Goal: Transaction & Acquisition: Purchase product/service

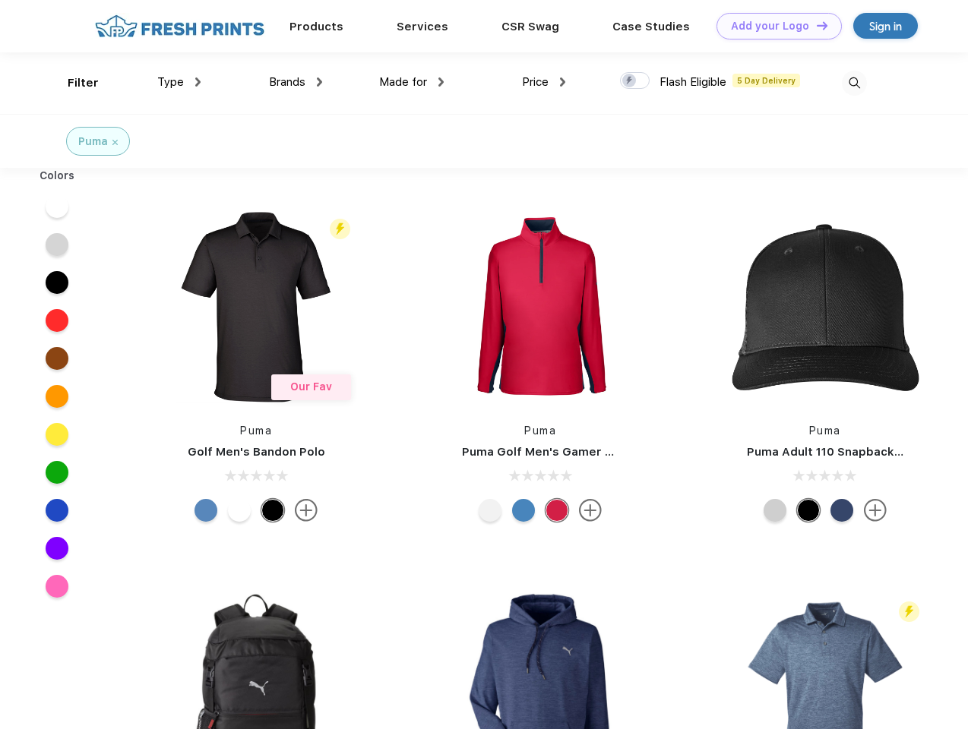
click at [774, 26] on link "Add your Logo Design Tool" at bounding box center [779, 26] width 125 height 27
click at [0, 0] on div "Design Tool" at bounding box center [0, 0] width 0 height 0
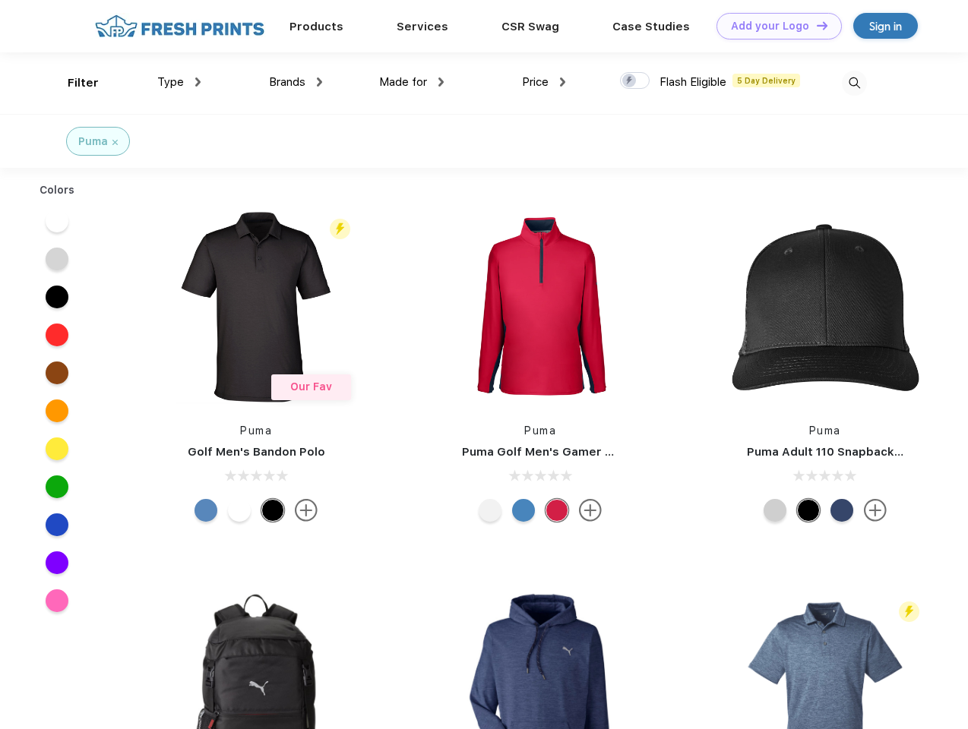
click at [815, 25] on link "Add your Logo Design Tool" at bounding box center [779, 26] width 125 height 27
click at [73, 83] on div "Filter" at bounding box center [83, 82] width 31 height 17
click at [179, 82] on span "Type" at bounding box center [170, 82] width 27 height 14
click at [296, 82] on span "Brands" at bounding box center [287, 82] width 36 height 14
click at [412, 82] on span "Made for" at bounding box center [403, 82] width 48 height 14
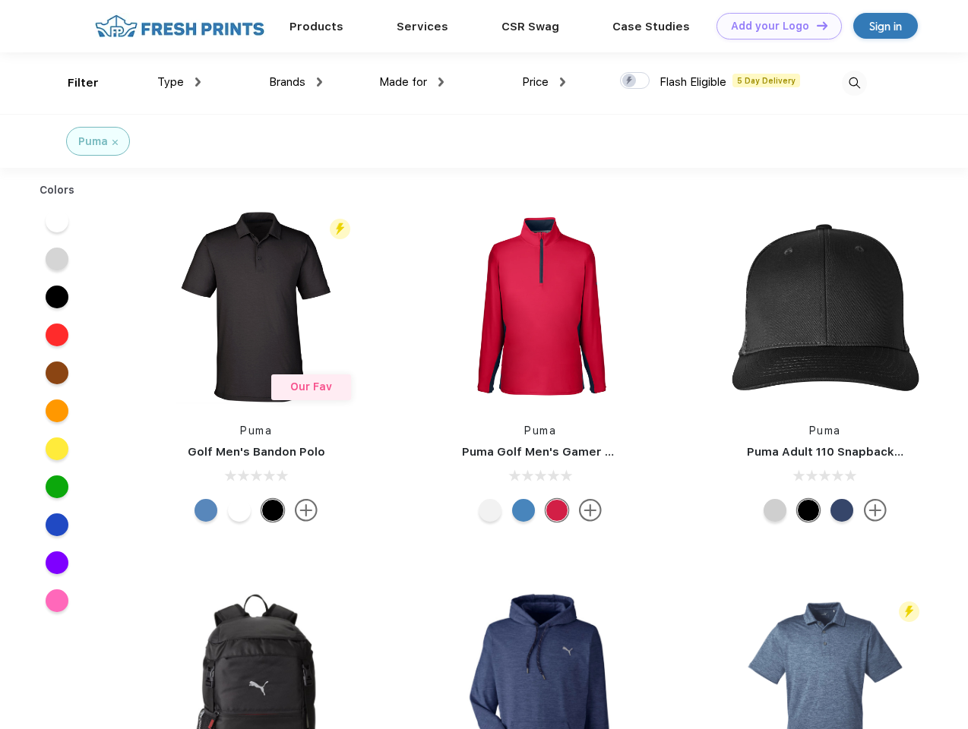
click at [544, 82] on span "Price" at bounding box center [535, 82] width 27 height 14
click at [635, 81] on div at bounding box center [635, 80] width 30 height 17
click at [630, 81] on input "checkbox" at bounding box center [625, 76] width 10 height 10
click at [854, 83] on img at bounding box center [854, 83] width 25 height 25
